Goal: Contribute content: Contribute content

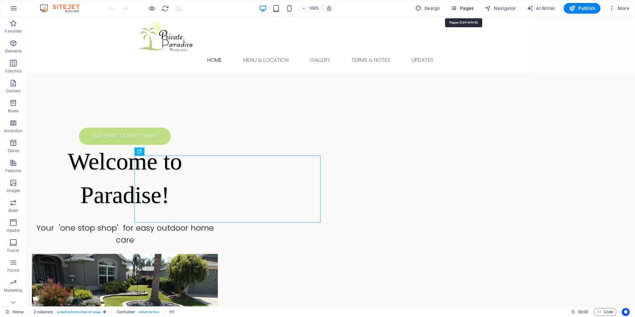
click at [459, 8] on span "Pages" at bounding box center [462, 8] width 23 height 7
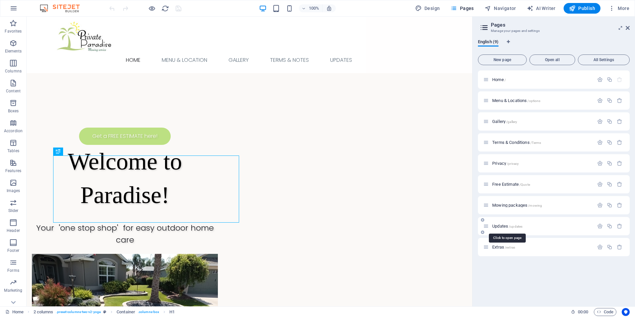
click at [505, 227] on span "Updates /updates" at bounding box center [508, 226] width 30 height 5
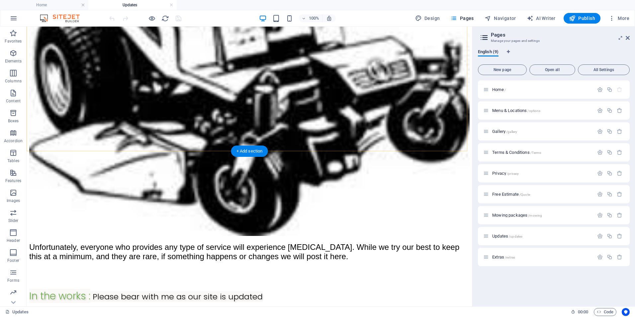
scroll to position [277, 0]
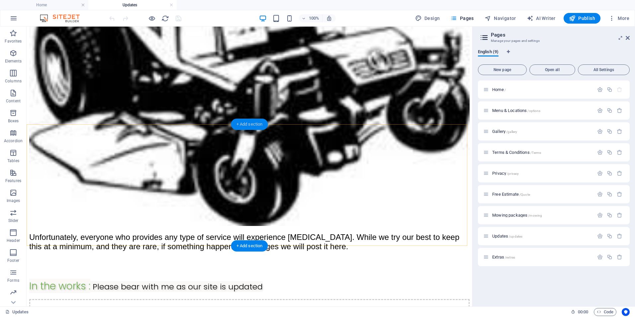
click at [251, 126] on div "+ Add section" at bounding box center [249, 124] width 37 height 11
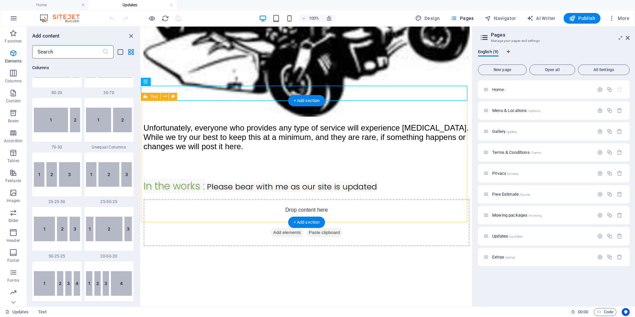
scroll to position [1163, 0]
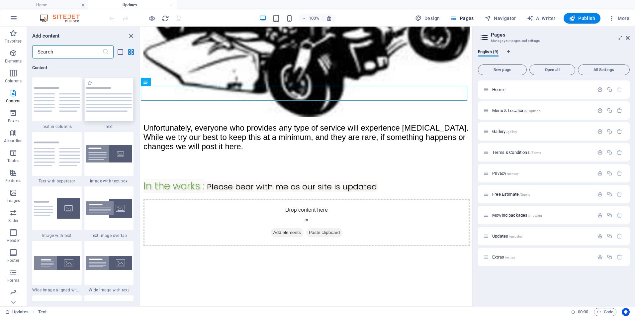
click at [121, 102] on img at bounding box center [109, 99] width 46 height 25
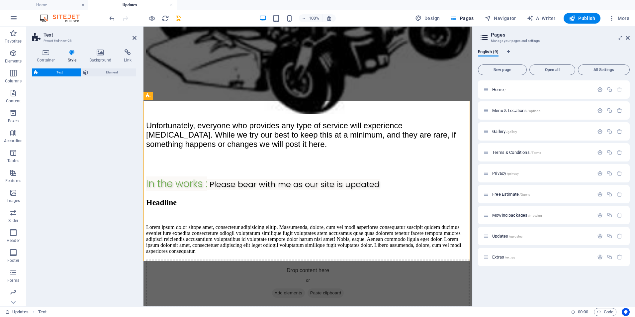
select select "rem"
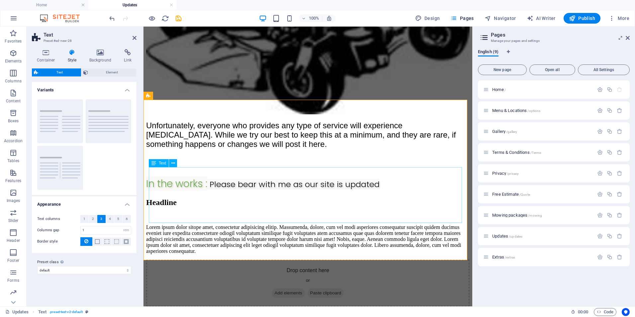
click at [172, 224] on div "Lorem ipsum dolor sitope amet, consectetur adipisicing elitip. Massumenda, dolo…" at bounding box center [308, 239] width 324 height 30
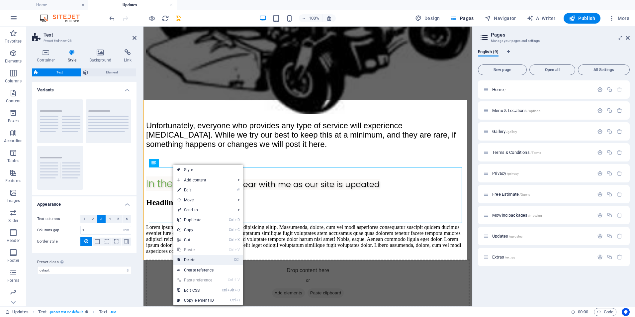
click at [200, 257] on link "⌦ Delete" at bounding box center [195, 260] width 45 height 10
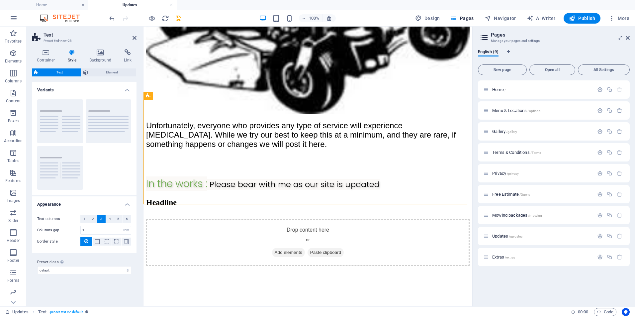
drag, startPoint x: 194, startPoint y: 150, endPoint x: 195, endPoint y: 116, distance: 34.6
click at [195, 198] on div "Headline" at bounding box center [308, 208] width 324 height 21
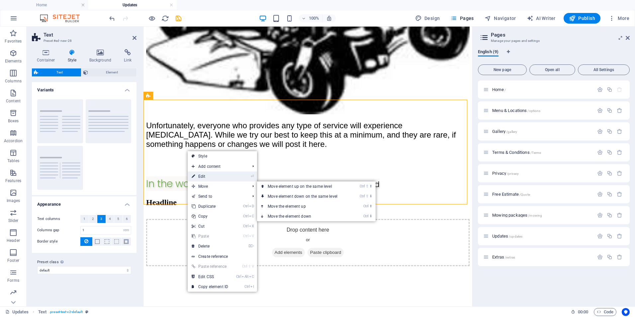
click at [210, 178] on link "⏎ Edit" at bounding box center [210, 177] width 45 height 10
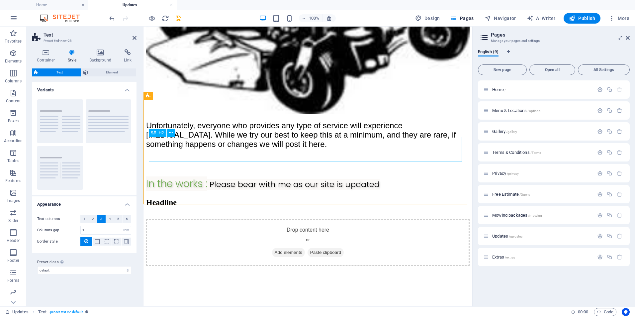
click at [207, 198] on div "Headline" at bounding box center [308, 202] width 324 height 9
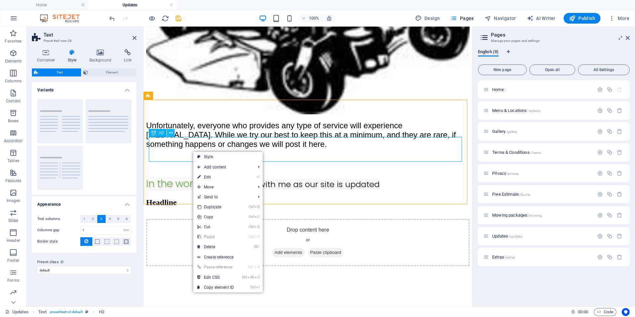
click at [170, 135] on icon at bounding box center [171, 133] width 4 height 7
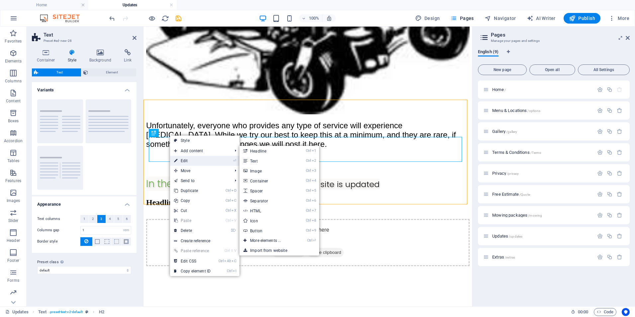
click at [190, 157] on link "⏎ Edit" at bounding box center [192, 161] width 45 height 10
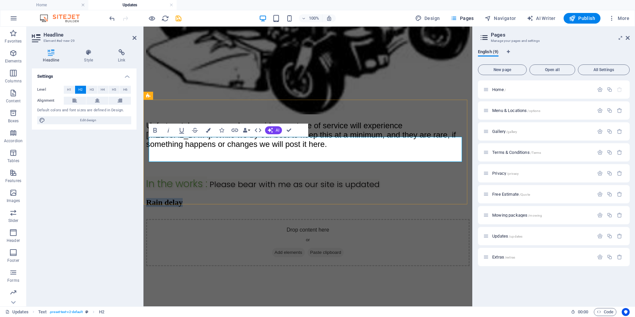
drag, startPoint x: 227, startPoint y: 153, endPoint x: 151, endPoint y: 153, distance: 76.8
click at [151, 198] on h2 "Rain delay" at bounding box center [308, 202] width 324 height 9
click at [94, 90] on button "H3" at bounding box center [91, 90] width 11 height 8
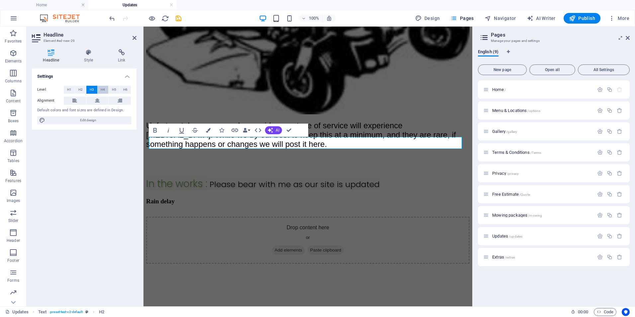
click at [104, 90] on span "H4" at bounding box center [103, 90] width 4 height 8
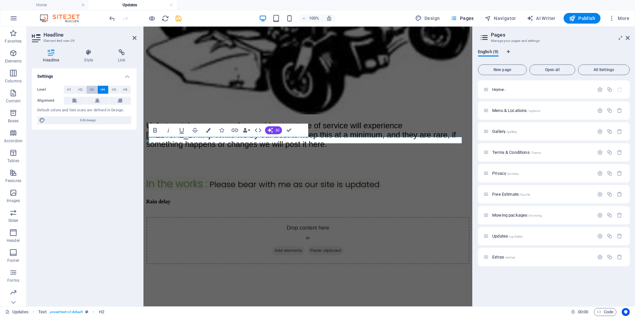
click at [92, 89] on span "H3" at bounding box center [92, 90] width 4 height 8
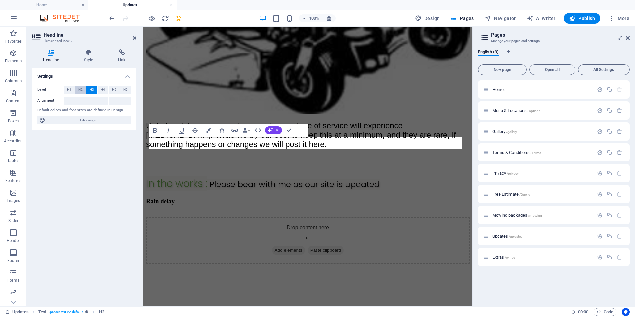
click at [81, 90] on span "H2" at bounding box center [80, 90] width 4 height 8
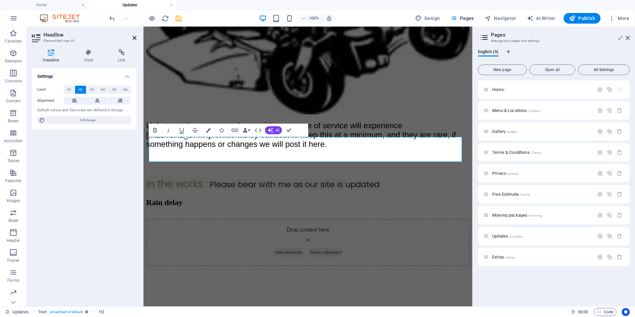
click at [136, 39] on icon at bounding box center [135, 37] width 4 height 5
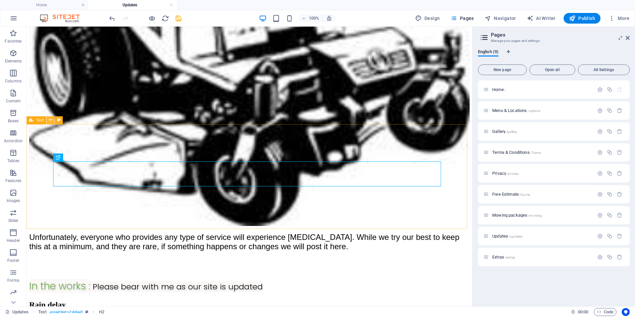
click at [52, 121] on icon at bounding box center [51, 120] width 4 height 7
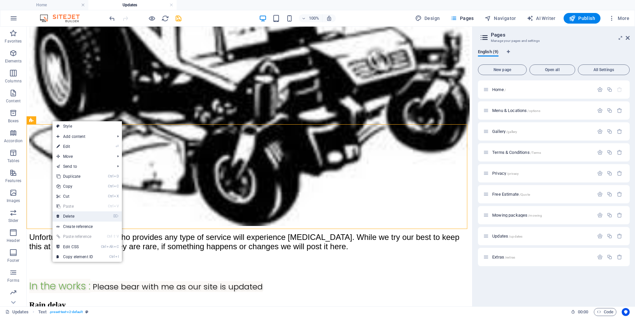
click at [74, 214] on link "⌦ Delete" at bounding box center [75, 216] width 45 height 10
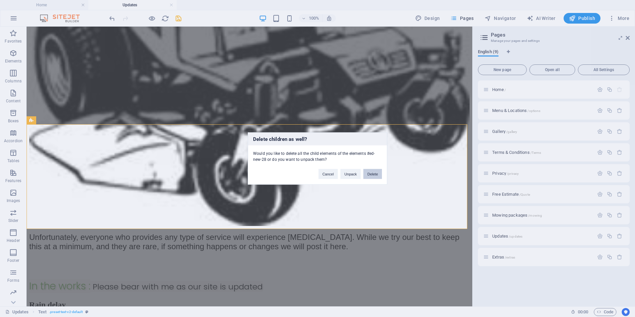
click at [376, 175] on button "Delete" at bounding box center [373, 174] width 19 height 10
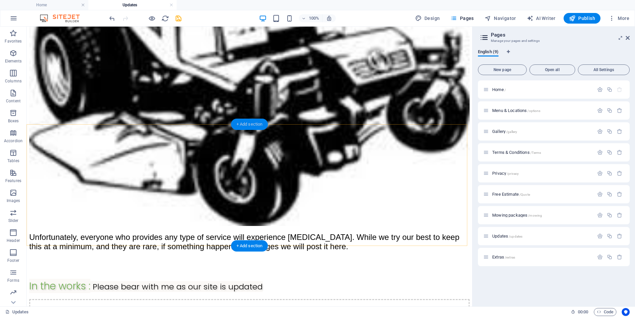
click at [250, 124] on div "+ Add section" at bounding box center [249, 124] width 37 height 11
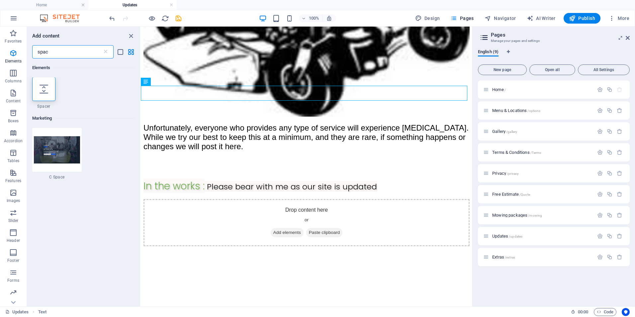
scroll to position [0, 0]
type input "spac"
click at [48, 94] on div at bounding box center [43, 89] width 23 height 24
select select "px"
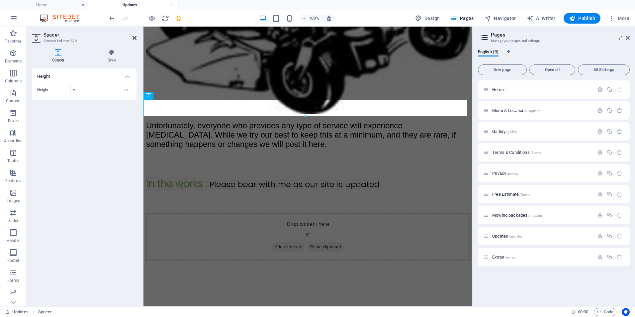
click at [134, 38] on icon at bounding box center [135, 37] width 4 height 5
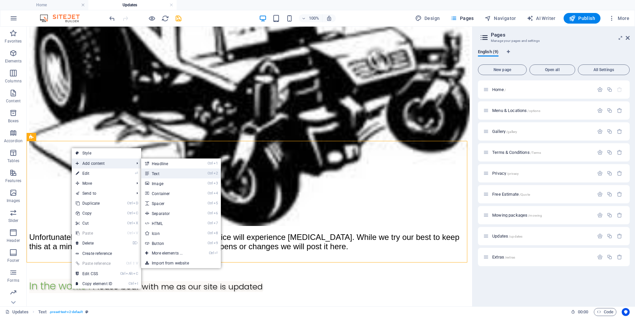
click at [156, 171] on link "Ctrl 2 Text" at bounding box center [168, 174] width 55 height 10
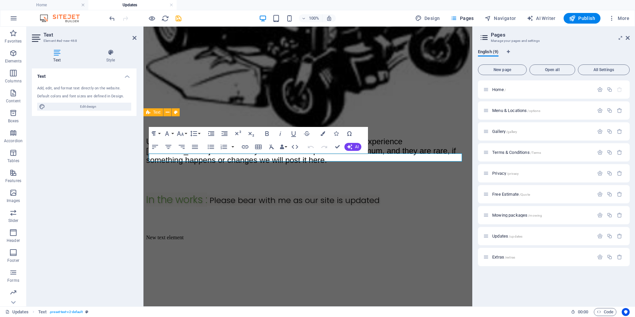
scroll to position [293, 0]
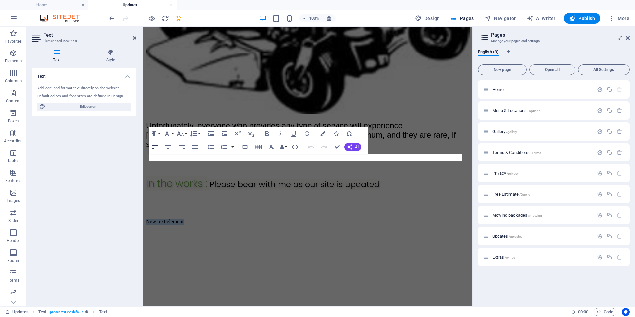
click at [157, 147] on icon "button" at bounding box center [155, 147] width 8 height 8
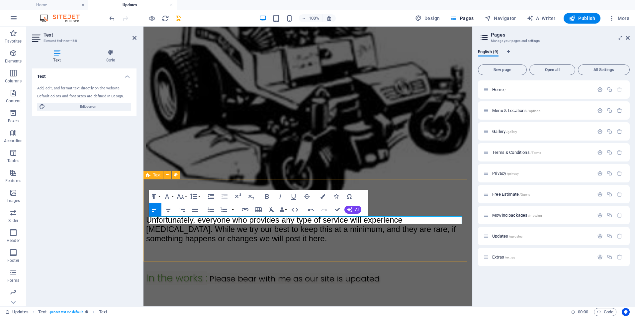
scroll to position [237, 0]
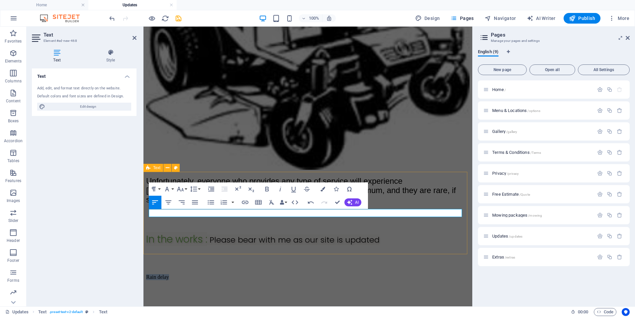
drag, startPoint x: 180, startPoint y: 213, endPoint x: 147, endPoint y: 215, distance: 33.3
click at [147, 274] on div "Rain delay" at bounding box center [308, 277] width 324 height 6
click at [169, 189] on icon "button" at bounding box center [167, 189] width 8 height 8
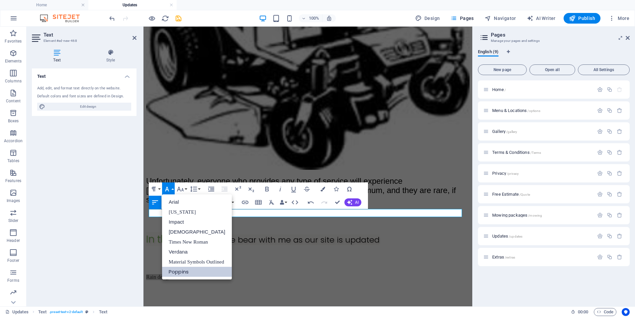
scroll to position [0, 0]
drag, startPoint x: 196, startPoint y: 234, endPoint x: 53, endPoint y: 209, distance: 144.7
click at [196, 234] on link "[DEMOGRAPHIC_DATA]" at bounding box center [197, 232] width 70 height 10
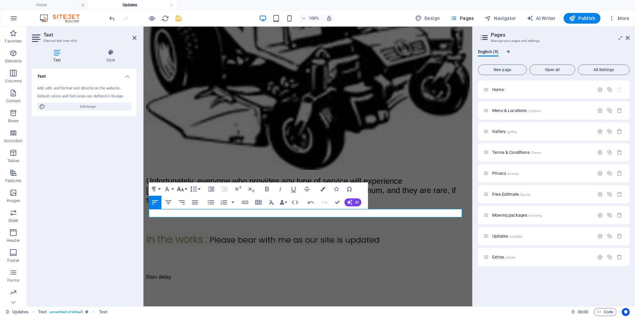
click at [180, 190] on icon "button" at bounding box center [180, 189] width 7 height 5
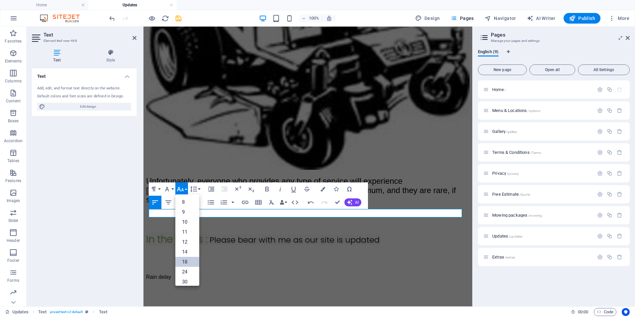
click at [191, 261] on link "18" at bounding box center [187, 262] width 24 height 10
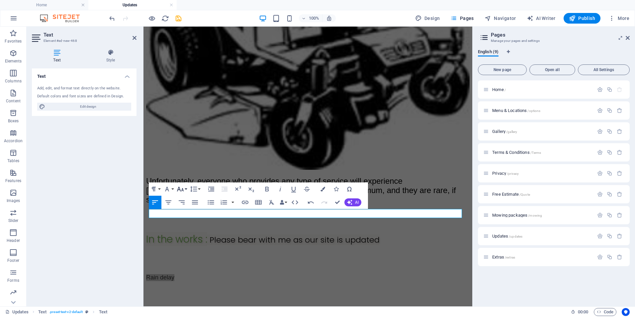
click at [184, 188] on button "Font Size" at bounding box center [181, 188] width 13 height 13
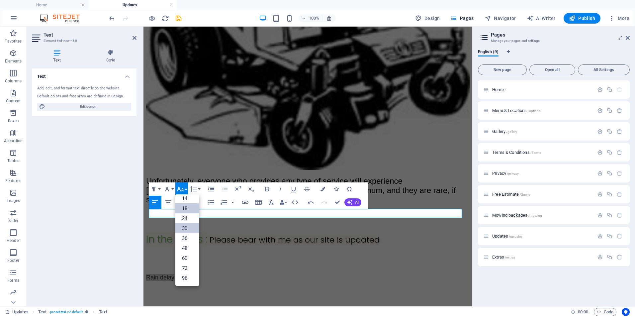
scroll to position [54, 0]
click at [190, 238] on link "36" at bounding box center [187, 238] width 24 height 10
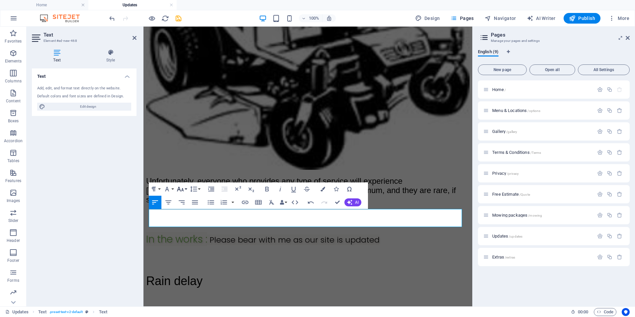
click at [184, 186] on icon "button" at bounding box center [180, 189] width 8 height 8
click at [190, 229] on link "30" at bounding box center [187, 228] width 24 height 10
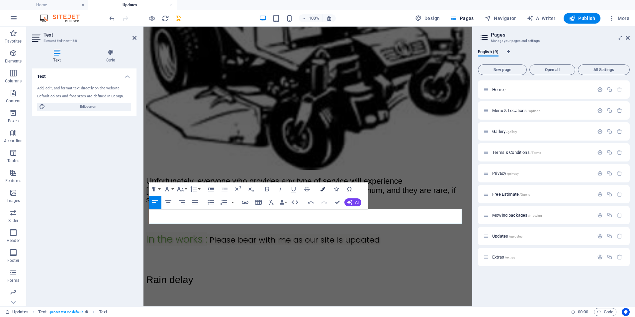
click at [321, 191] on button "Colors" at bounding box center [323, 188] width 13 height 13
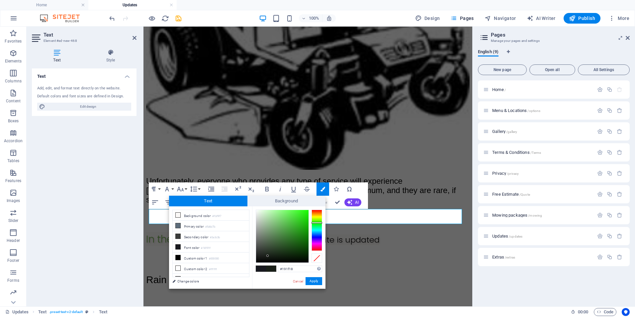
click at [316, 223] on div at bounding box center [317, 230] width 11 height 41
click at [316, 222] on div at bounding box center [317, 230] width 11 height 41
click at [317, 220] on div at bounding box center [317, 220] width 11 height 2
click at [293, 223] on div at bounding box center [282, 236] width 53 height 53
drag, startPoint x: 293, startPoint y: 223, endPoint x: 299, endPoint y: 222, distance: 6.5
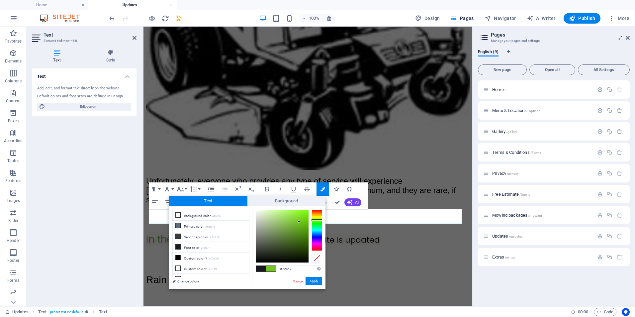
click at [299, 222] on div at bounding box center [299, 221] width 2 height 2
click at [309, 281] on button "Apply" at bounding box center [314, 281] width 17 height 8
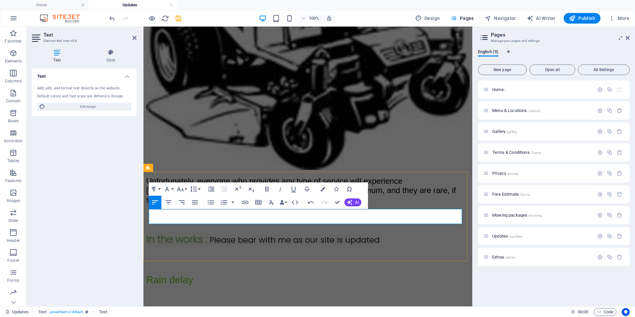
click at [214, 274] on p "Rain delay" at bounding box center [308, 279] width 324 height 11
drag, startPoint x: 204, startPoint y: 219, endPoint x: 197, endPoint y: 219, distance: 7.3
click at [197, 274] on p "Rain delay :" at bounding box center [308, 279] width 324 height 11
click at [323, 190] on icon "button" at bounding box center [323, 189] width 5 height 5
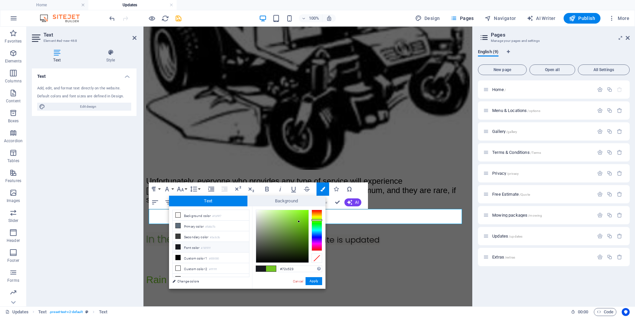
click at [193, 246] on li "Font color #18191f" at bounding box center [211, 247] width 76 height 11
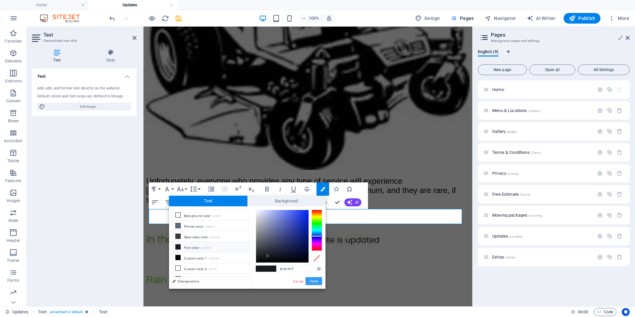
click at [314, 282] on button "Apply" at bounding box center [314, 281] width 17 height 8
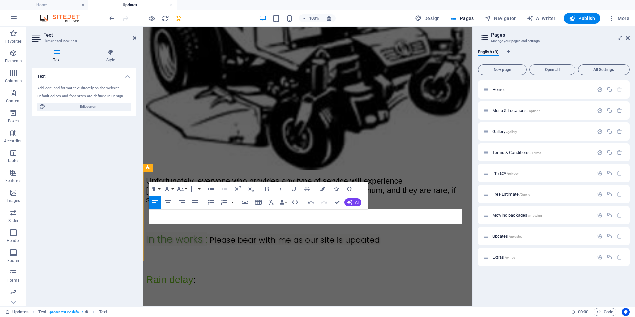
click at [237, 274] on p "Rain delay :" at bounding box center [308, 279] width 324 height 11
drag, startPoint x: 193, startPoint y: 217, endPoint x: 147, endPoint y: 217, distance: 45.9
click at [147, 274] on div "Rain delay :" at bounding box center [308, 279] width 324 height 11
click at [323, 187] on icon "button" at bounding box center [323, 189] width 5 height 5
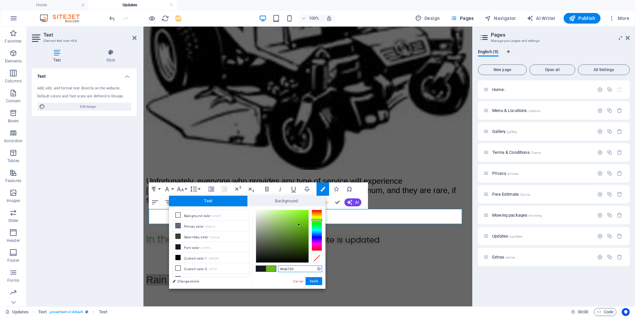
type input "#68b420"
drag, startPoint x: 299, startPoint y: 221, endPoint x: 299, endPoint y: 225, distance: 4.7
click at [299, 225] on div at bounding box center [299, 225] width 2 height 2
click at [314, 282] on button "Apply" at bounding box center [314, 281] width 17 height 8
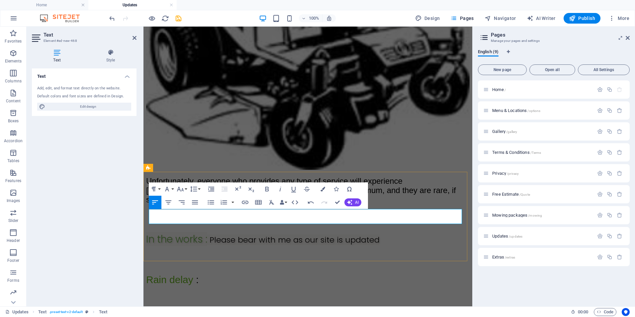
click at [232, 274] on p "Rain delay :" at bounding box center [308, 279] width 324 height 11
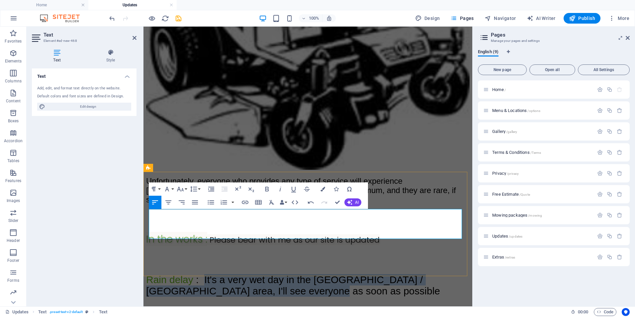
drag, startPoint x: 280, startPoint y: 233, endPoint x: 207, endPoint y: 216, distance: 74.7
click at [207, 274] on p "Rain delay : It's a very wet day in the [GEOGRAPHIC_DATA] / [GEOGRAPHIC_DATA] a…" at bounding box center [308, 285] width 324 height 23
click at [183, 188] on icon "button" at bounding box center [180, 189] width 8 height 8
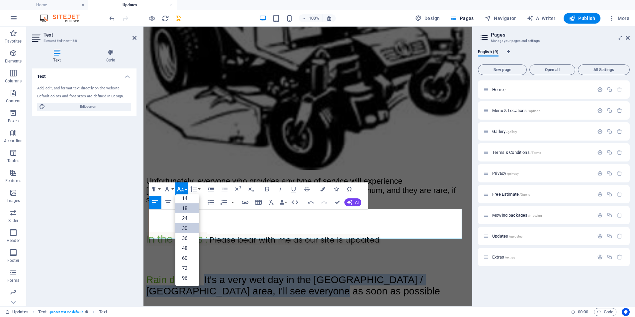
click at [188, 209] on link "18" at bounding box center [187, 208] width 24 height 10
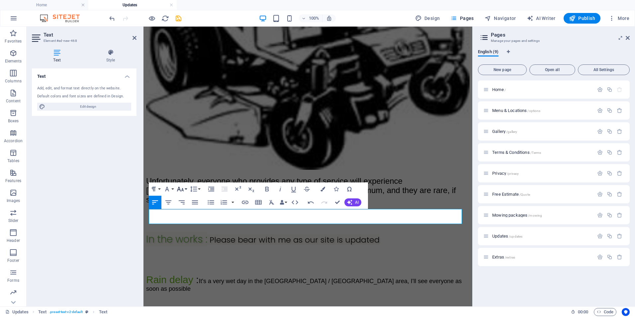
click at [184, 190] on icon "button" at bounding box center [180, 189] width 8 height 8
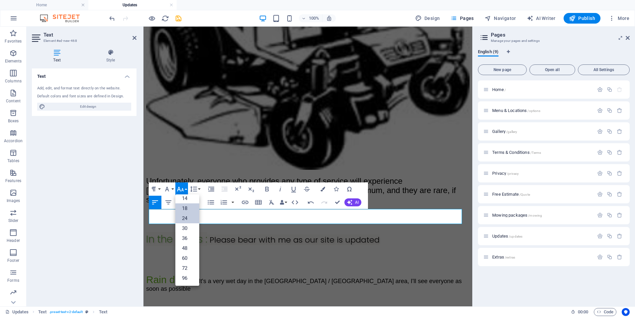
click at [191, 216] on link "24" at bounding box center [187, 218] width 24 height 10
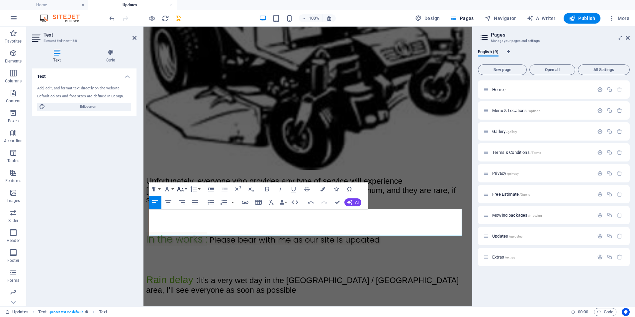
click at [181, 189] on icon "button" at bounding box center [180, 189] width 8 height 8
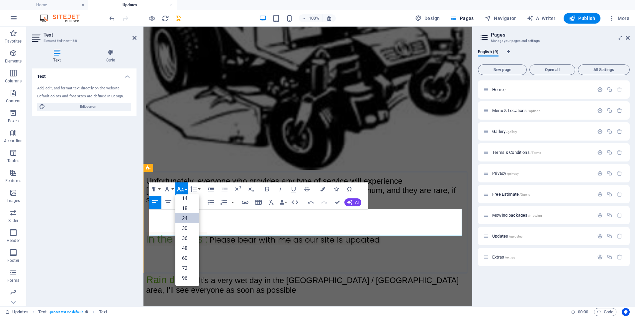
click at [223, 274] on p "Rain delay : It's a very wet day in the [GEOGRAPHIC_DATA] / [GEOGRAPHIC_DATA] a…" at bounding box center [308, 284] width 324 height 21
click at [114, 57] on h4 "Style" at bounding box center [111, 56] width 52 height 14
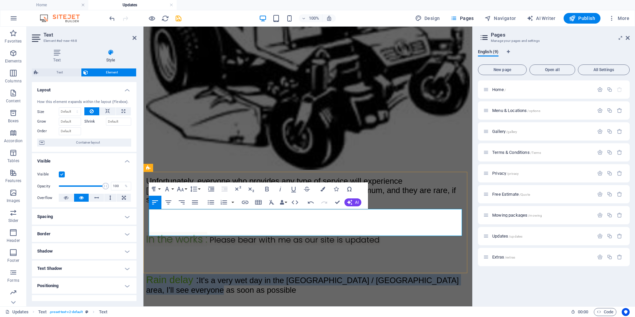
drag, startPoint x: 209, startPoint y: 231, endPoint x: 150, endPoint y: 214, distance: 61.6
click at [150, 274] on p "Rain delay : It's a very wet day in the [GEOGRAPHIC_DATA] / [GEOGRAPHIC_DATA] a…" at bounding box center [308, 284] width 324 height 21
click at [100, 267] on h4 "Text Shadow" at bounding box center [84, 269] width 105 height 16
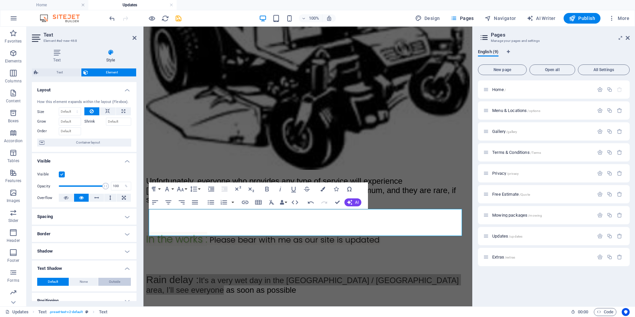
click at [109, 281] on span "Outside" at bounding box center [114, 282] width 11 height 8
type input "2"
type input "4"
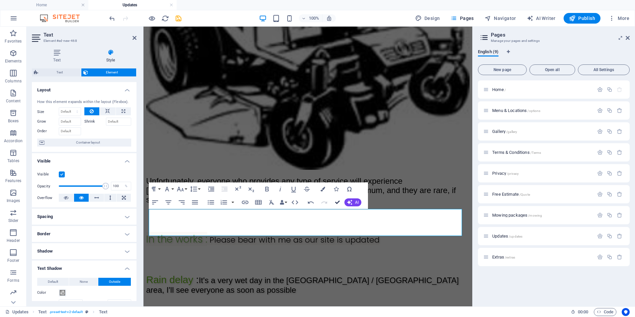
scroll to position [221, 0]
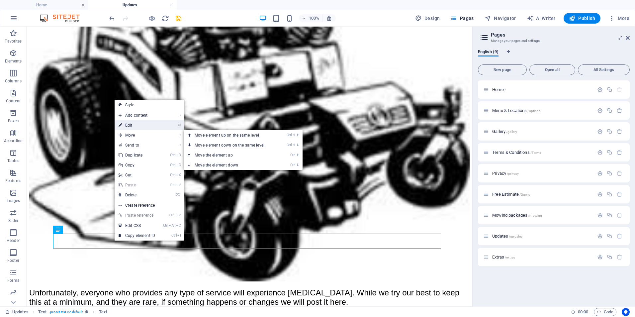
click at [135, 127] on link "⏎ Edit" at bounding box center [137, 125] width 45 height 10
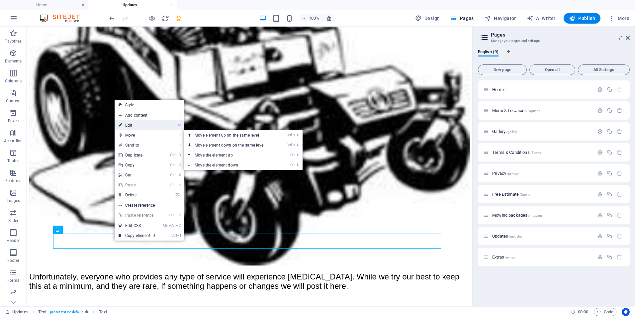
select select "px"
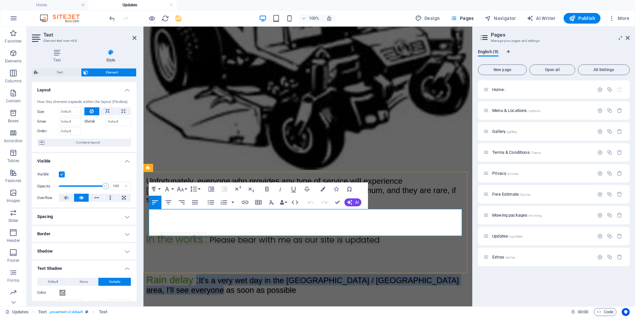
drag, startPoint x: 207, startPoint y: 233, endPoint x: 196, endPoint y: 222, distance: 15.3
click at [196, 274] on p "Rain delay : It's a very wet day in the [GEOGRAPHIC_DATA] / [GEOGRAPHIC_DATA] a…" at bounding box center [308, 284] width 324 height 21
click at [321, 189] on icon "button" at bounding box center [323, 189] width 5 height 5
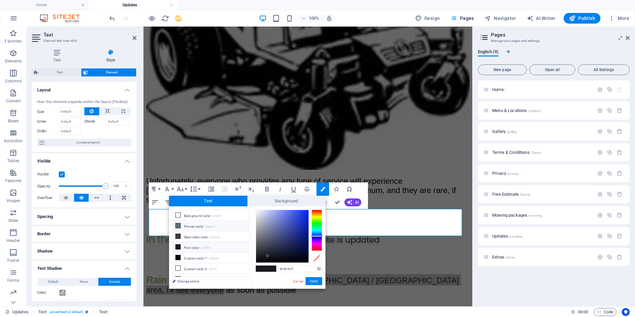
click at [180, 225] on span at bounding box center [177, 225] width 5 height 5
type input "#5d6d7b"
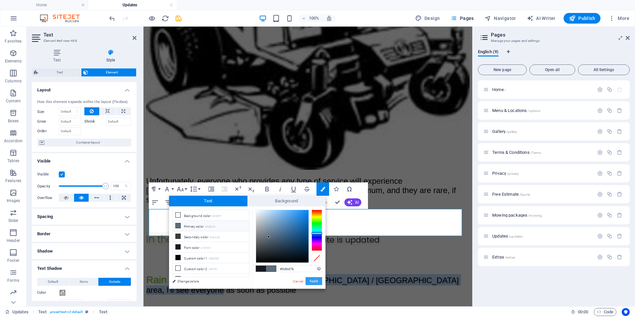
click at [313, 280] on button "Apply" at bounding box center [314, 281] width 17 height 8
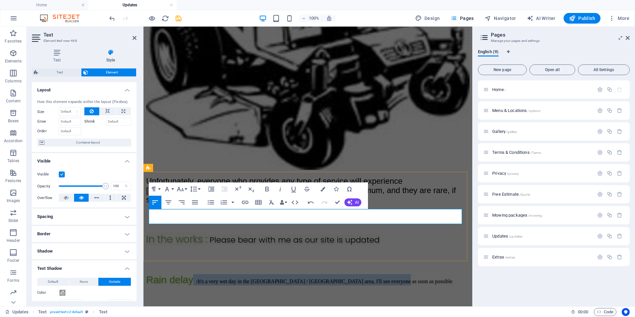
drag, startPoint x: 222, startPoint y: 220, endPoint x: 425, endPoint y: 219, distance: 203.1
click at [425, 274] on p "Rain delay ​ ​ : It's a very wet day in the [PERSON_NAME] / [GEOGRAPHIC_DATA] a…" at bounding box center [308, 279] width 324 height 11
click at [179, 190] on icon "button" at bounding box center [180, 189] width 7 height 5
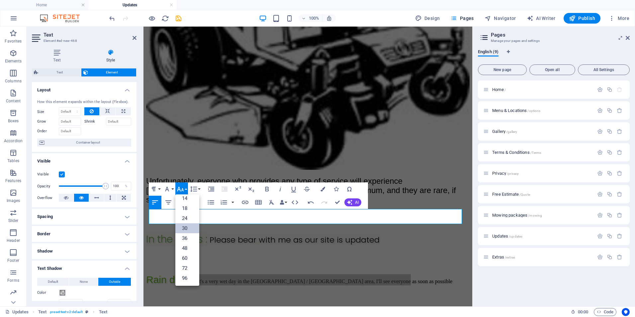
scroll to position [54, 0]
click at [185, 238] on link "36" at bounding box center [187, 238] width 24 height 10
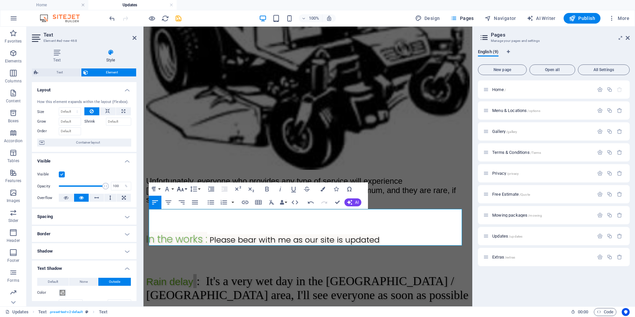
click at [183, 187] on icon "button" at bounding box center [180, 189] width 8 height 8
click at [191, 221] on link "24" at bounding box center [187, 218] width 24 height 10
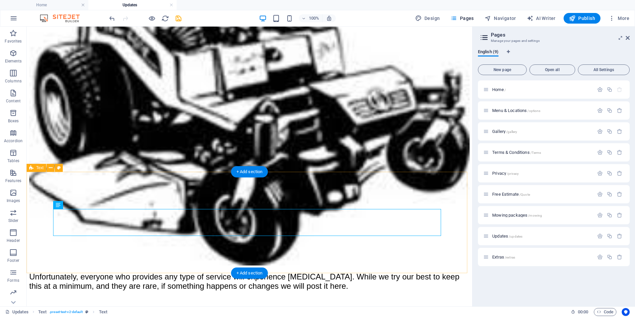
scroll to position [246, 0]
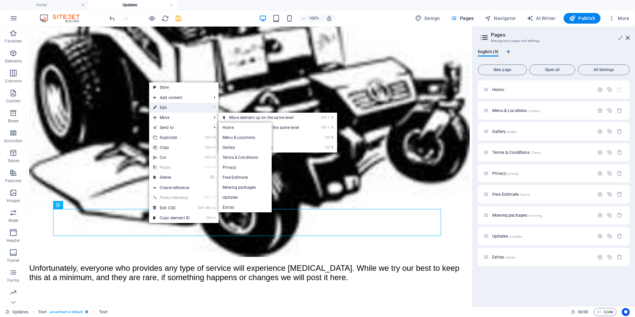
click at [169, 110] on link "⏎ Edit" at bounding box center [171, 108] width 45 height 10
select select "px"
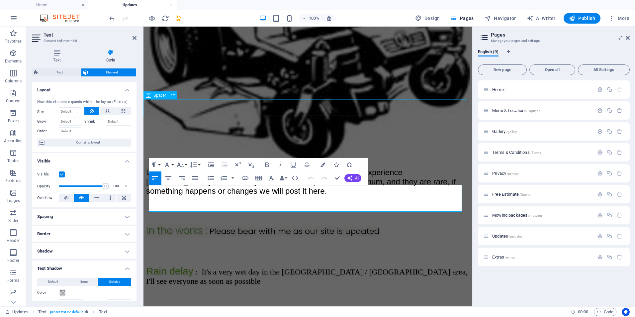
scroll to position [262, 0]
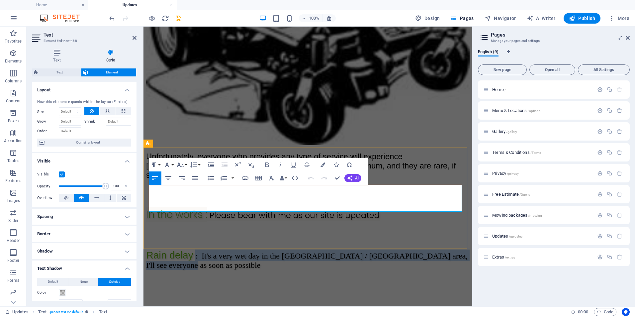
drag, startPoint x: 229, startPoint y: 204, endPoint x: 196, endPoint y: 187, distance: 37.3
click at [196, 250] on p "Rain delay : It's a very wet day in the [GEOGRAPHIC_DATA] / [GEOGRAPHIC_DATA] a…" at bounding box center [308, 260] width 324 height 20
click at [322, 167] on icon "button" at bounding box center [323, 165] width 5 height 5
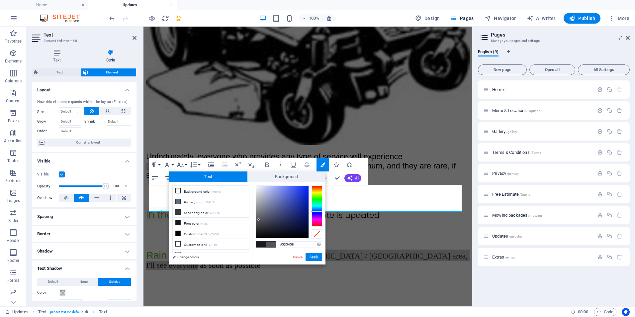
drag, startPoint x: 267, startPoint y: 232, endPoint x: 259, endPoint y: 220, distance: 14.8
click at [259, 220] on div at bounding box center [259, 219] width 2 height 2
type input "#5e5f65"
click at [260, 217] on div at bounding box center [259, 217] width 2 height 2
click at [315, 257] on button "Apply" at bounding box center [314, 257] width 17 height 8
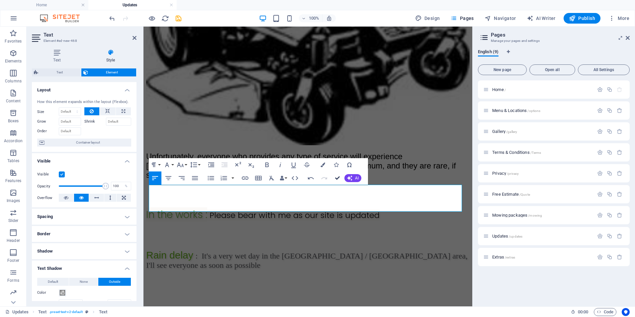
scroll to position [270, 0]
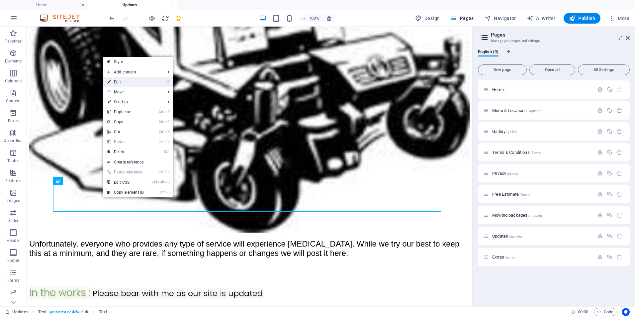
click at [124, 82] on link "⏎ Edit" at bounding box center [125, 82] width 45 height 10
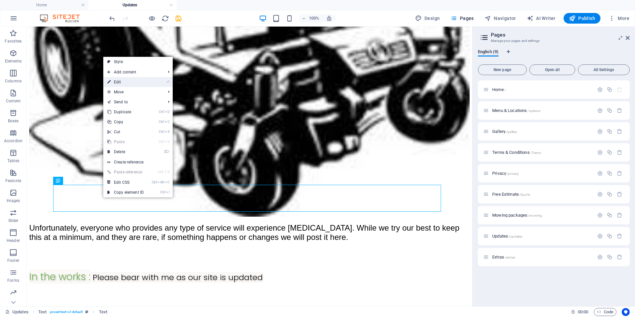
select select "px"
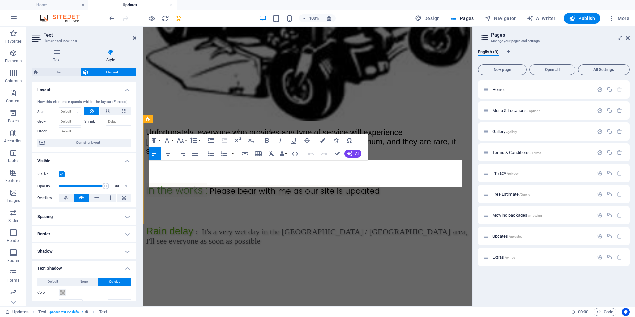
click at [243, 225] on p "Rain delay : It's a very wet day in the [GEOGRAPHIC_DATA] / [GEOGRAPHIC_DATA] a…" at bounding box center [308, 235] width 324 height 20
drag, startPoint x: 309, startPoint y: 182, endPoint x: 231, endPoint y: 181, distance: 77.4
click at [231, 225] on p "Rain delay : It's a very wet day in the [GEOGRAPHIC_DATA] / [GEOGRAPHIC_DATA] a…" at bounding box center [308, 235] width 324 height 20
click at [179, 139] on icon "button" at bounding box center [180, 140] width 7 height 5
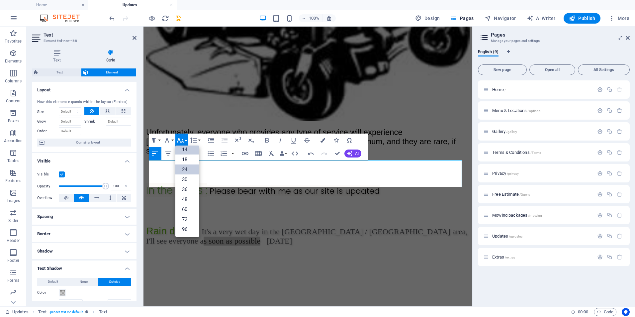
scroll to position [54, 0]
click at [190, 150] on link "14" at bounding box center [187, 150] width 24 height 10
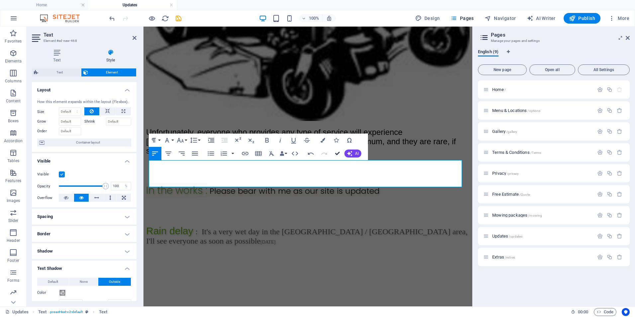
scroll to position [295, 0]
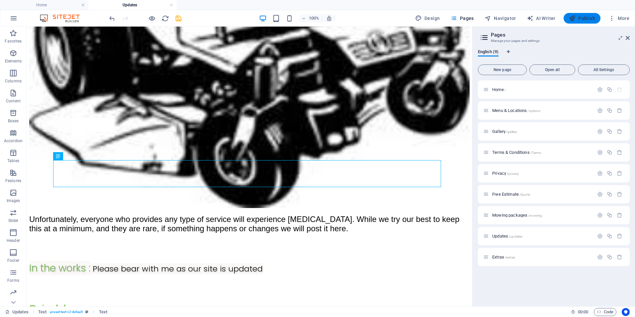
click at [577, 18] on span "Publish" at bounding box center [582, 18] width 26 height 7
